Goal: Check status: Check status

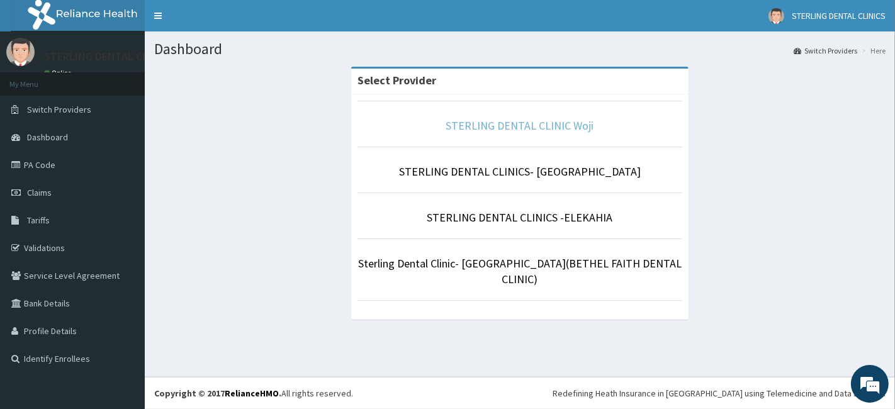
click at [532, 123] on link "STERLING DENTAL CLINIC Woji" at bounding box center [520, 125] width 148 height 14
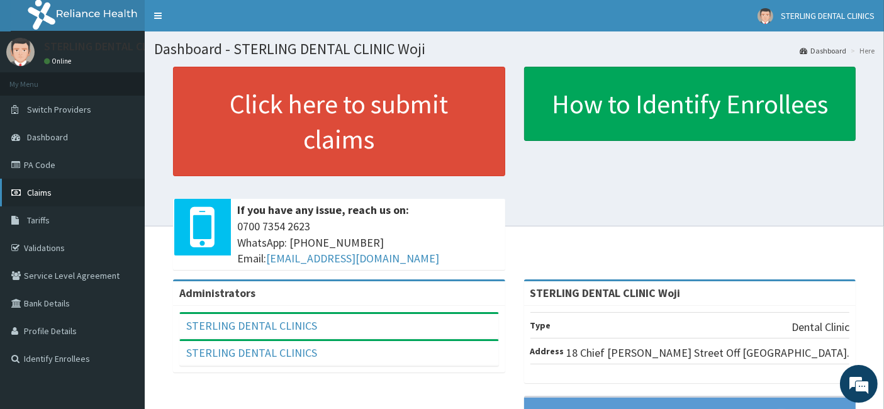
click at [41, 191] on span "Claims" at bounding box center [39, 192] width 25 height 11
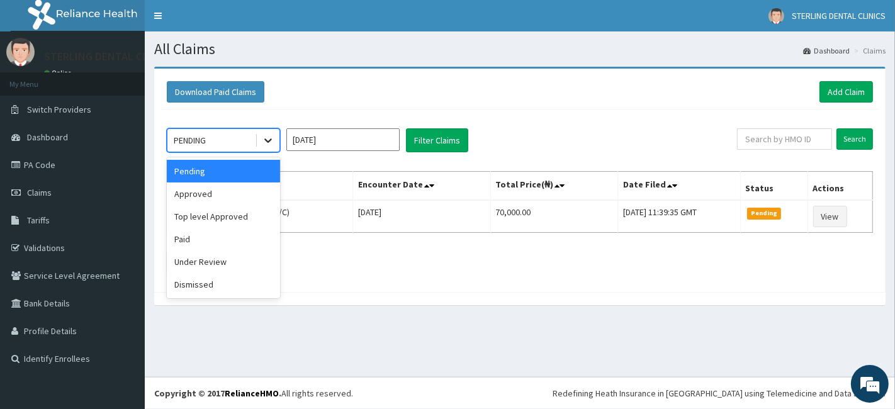
click at [267, 139] on icon at bounding box center [268, 140] width 13 height 13
click at [225, 194] on div "Approved" at bounding box center [223, 194] width 113 height 23
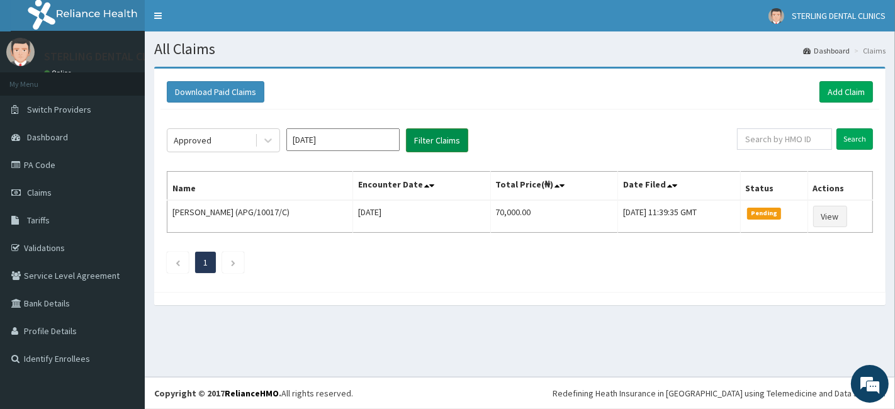
click at [430, 137] on button "Filter Claims" at bounding box center [437, 140] width 62 height 24
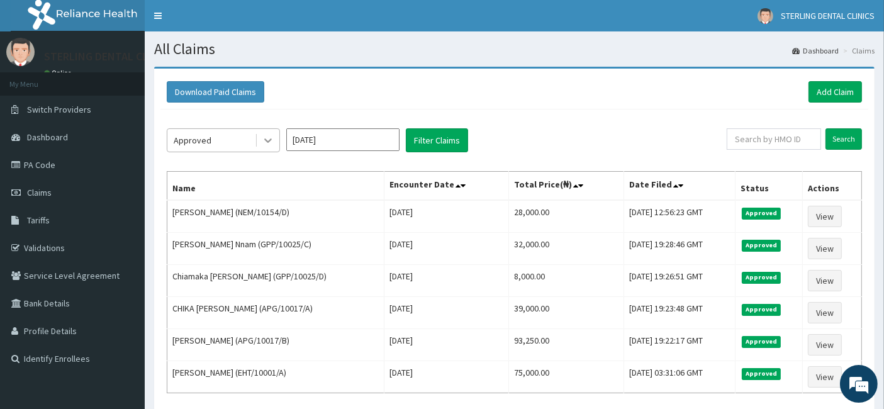
click at [268, 143] on icon at bounding box center [268, 140] width 13 height 13
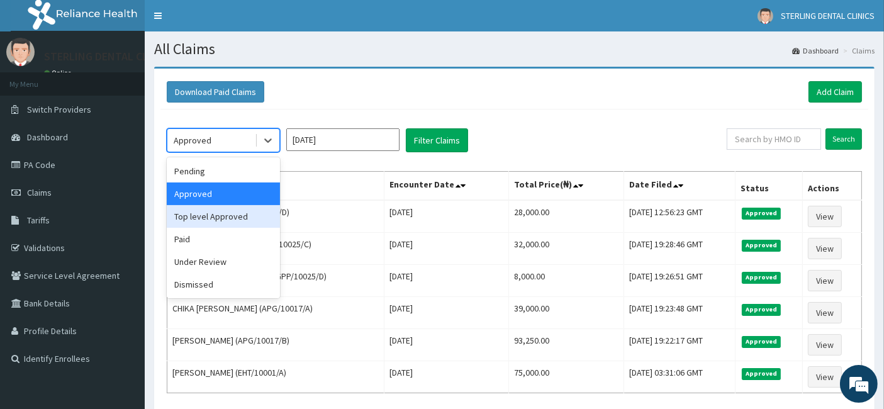
click at [237, 216] on div "Top level Approved" at bounding box center [223, 216] width 113 height 23
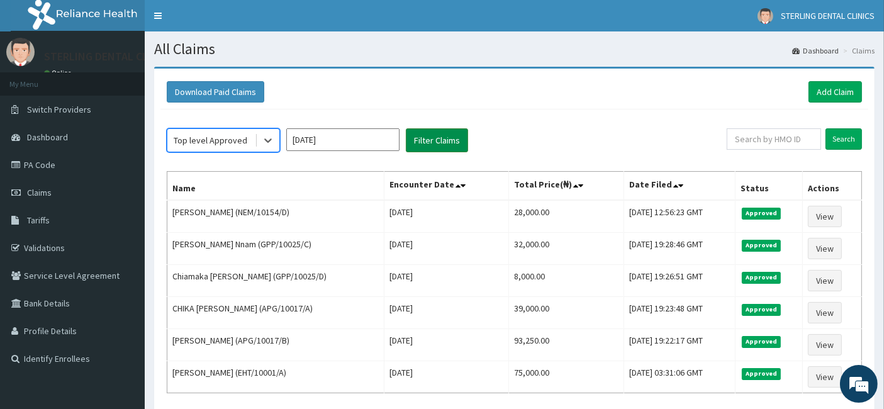
click at [447, 133] on button "Filter Claims" at bounding box center [437, 140] width 62 height 24
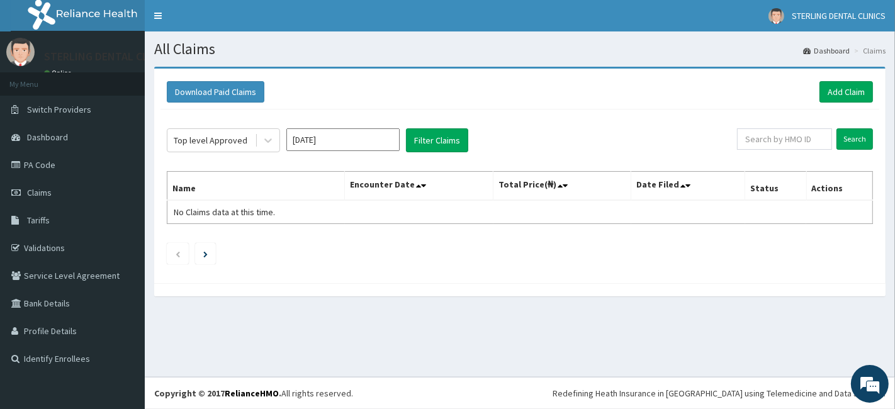
click at [38, 408] on aside "STERLING DENTAL CLINICS Online My Menu Switch Providers Dashboard PA Code Claim…" at bounding box center [72, 204] width 145 height 409
